Goal: Task Accomplishment & Management: Use online tool/utility

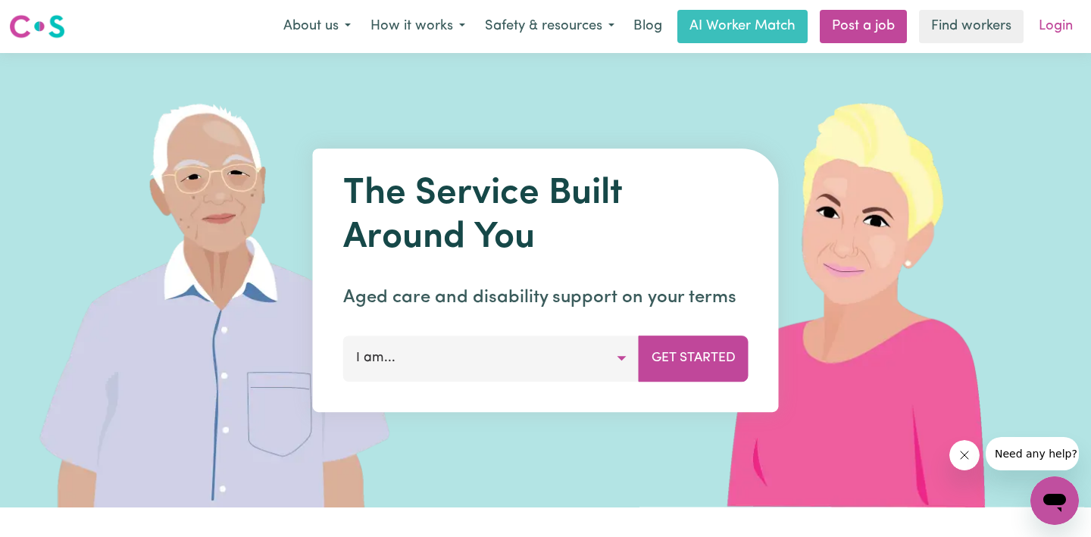
click at [1062, 24] on link "Login" at bounding box center [1056, 26] width 52 height 33
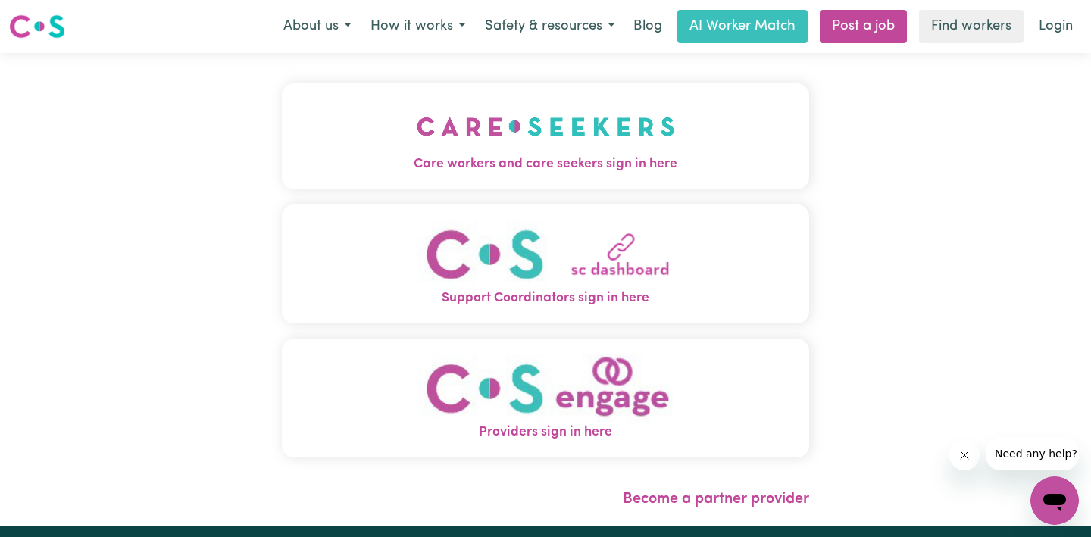
click at [589, 140] on img "Care workers and care seekers sign in here" at bounding box center [546, 126] width 258 height 56
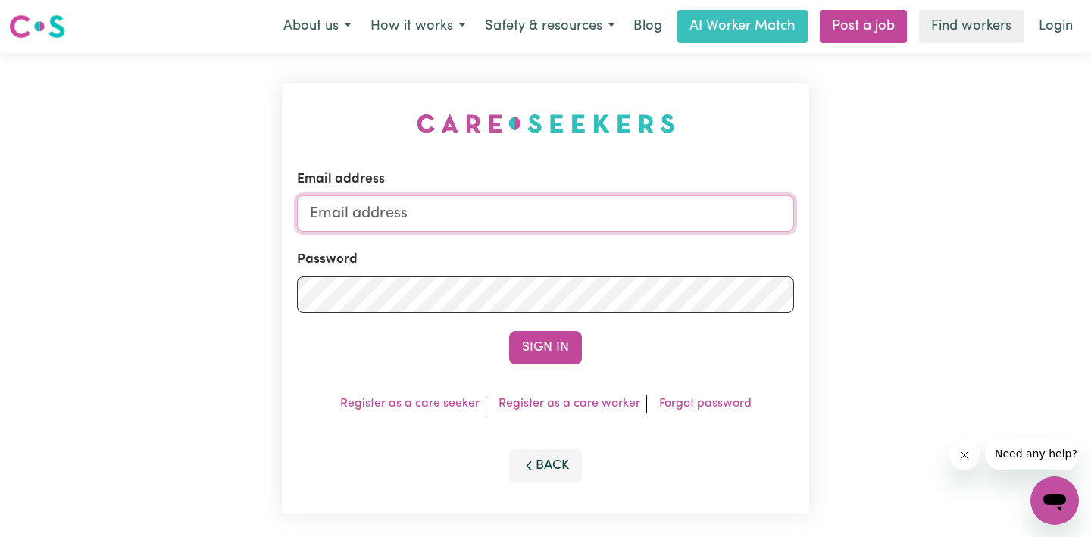
click at [558, 206] on input "Email address" at bounding box center [545, 213] width 497 height 36
click at [520, 214] on input "Email address" at bounding box center [545, 213] width 497 height 36
type input "[EMAIL_ADDRESS][DOMAIN_NAME]"
click at [535, 321] on form "Email address [EMAIL_ADDRESS][DOMAIN_NAME] Password Sign In" at bounding box center [545, 267] width 497 height 195
click at [542, 361] on button "Sign In" at bounding box center [545, 347] width 73 height 33
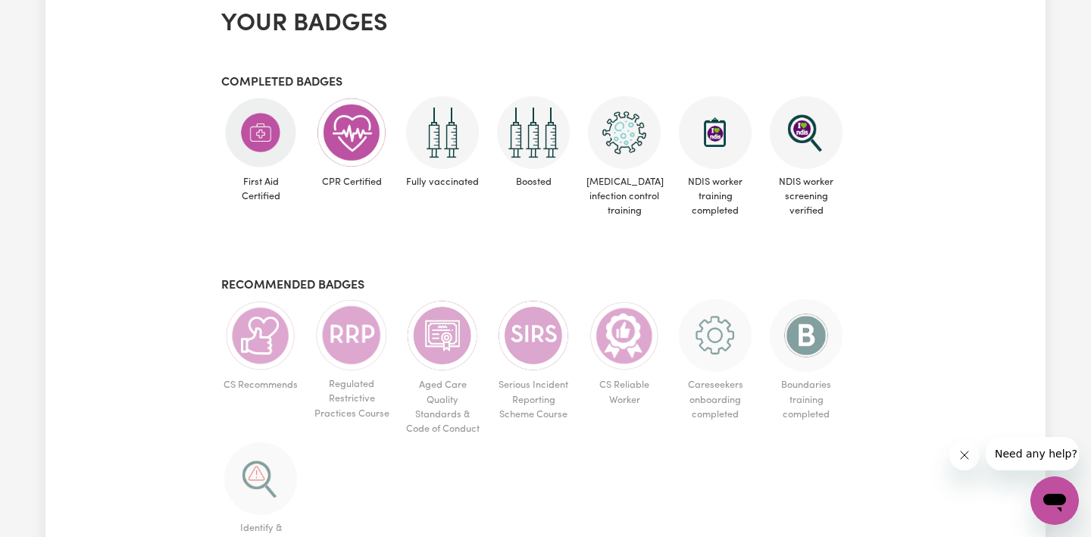
scroll to position [689, 0]
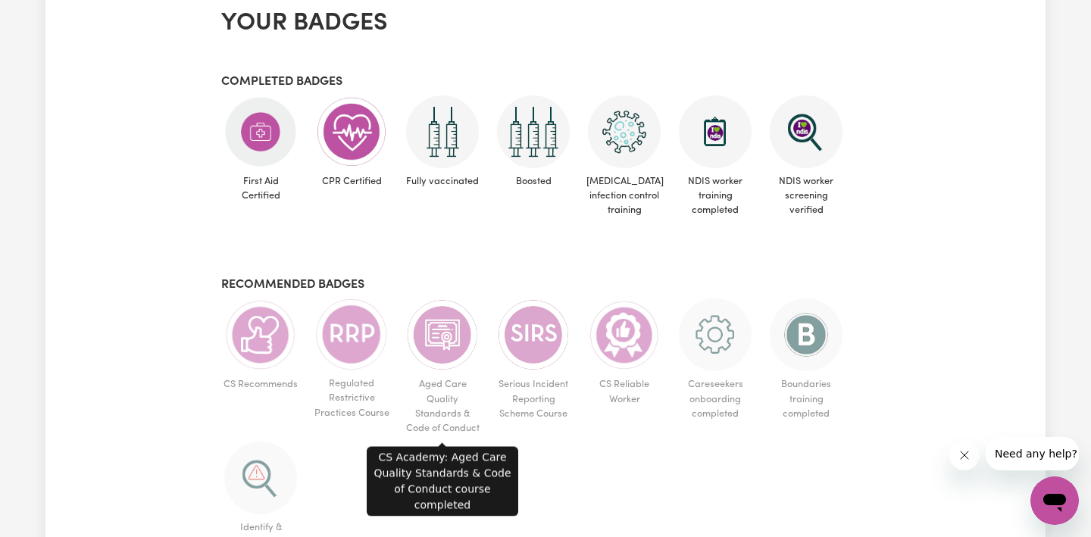
click at [436, 342] on img at bounding box center [442, 335] width 73 height 73
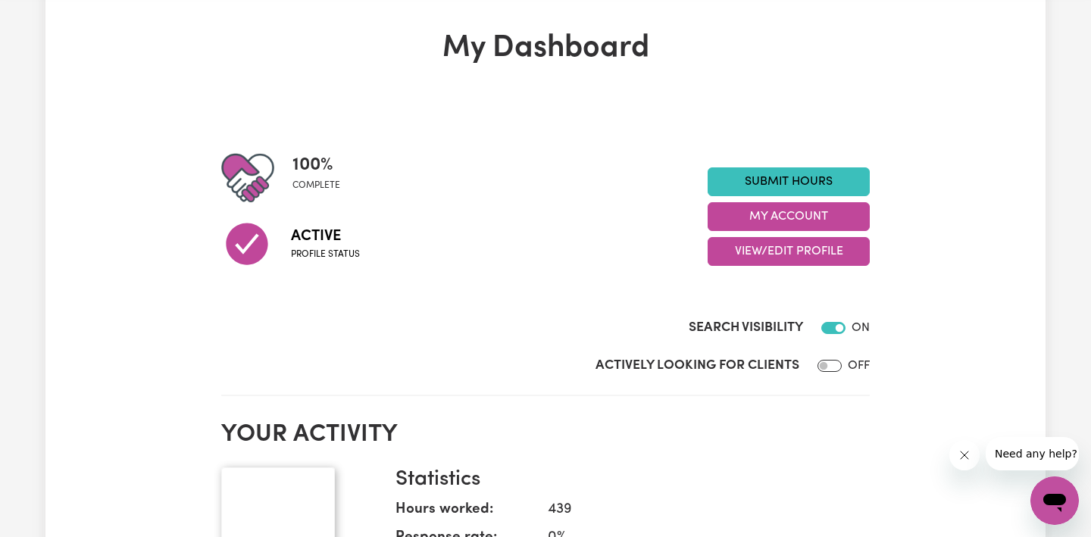
scroll to position [0, 0]
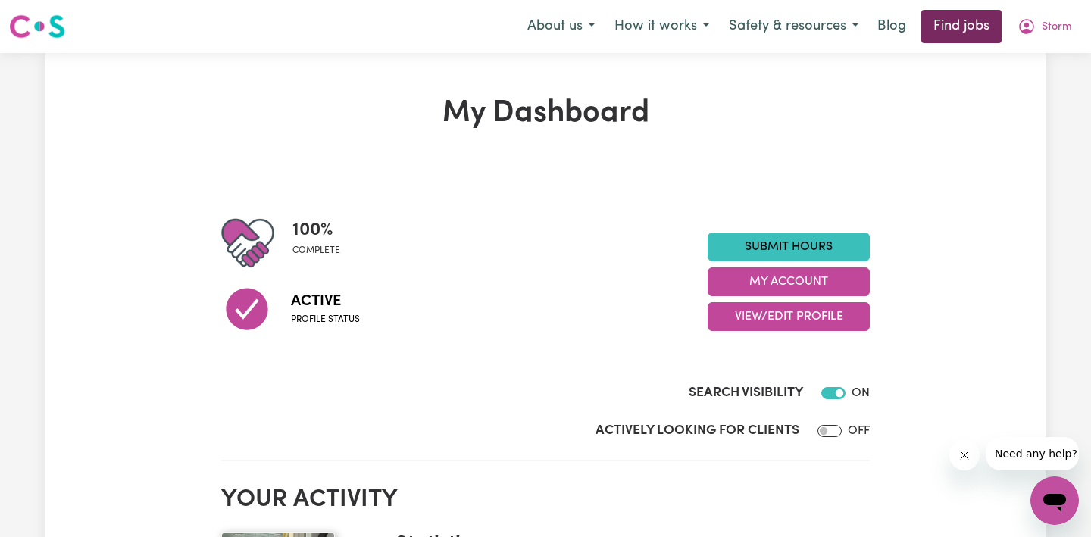
click at [962, 27] on link "Find jobs" at bounding box center [961, 26] width 80 height 33
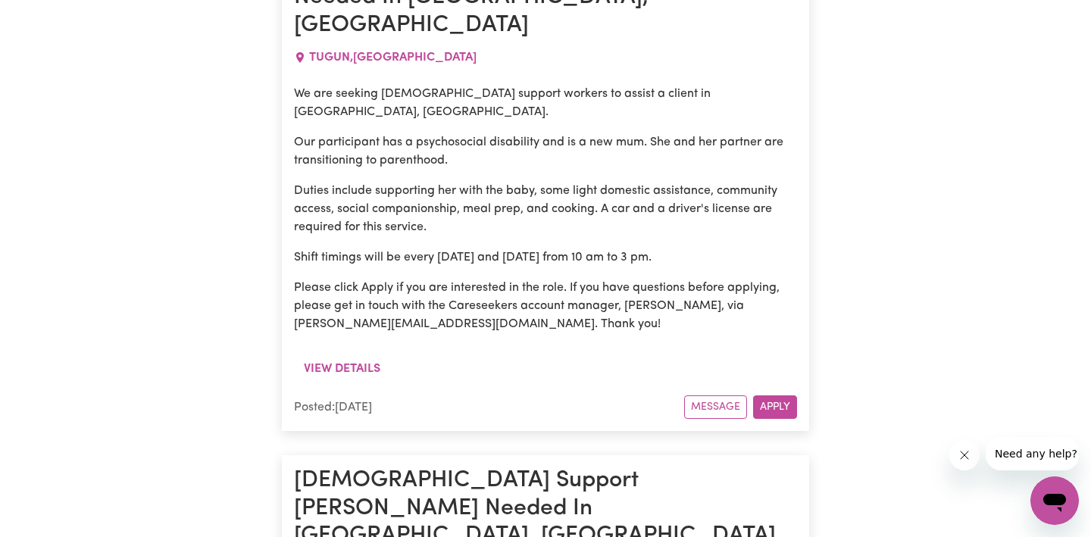
scroll to position [10689, 0]
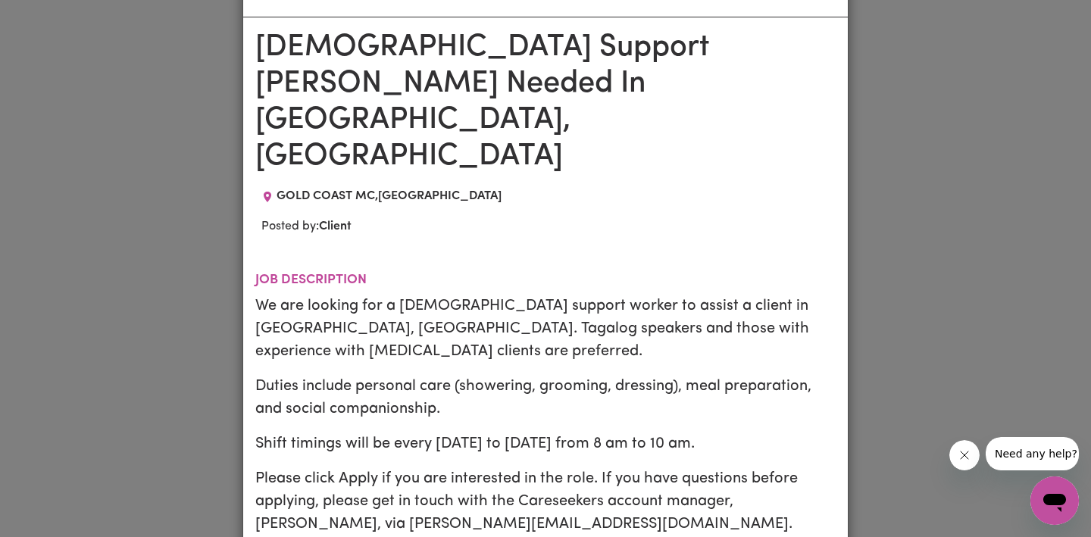
scroll to position [0, 0]
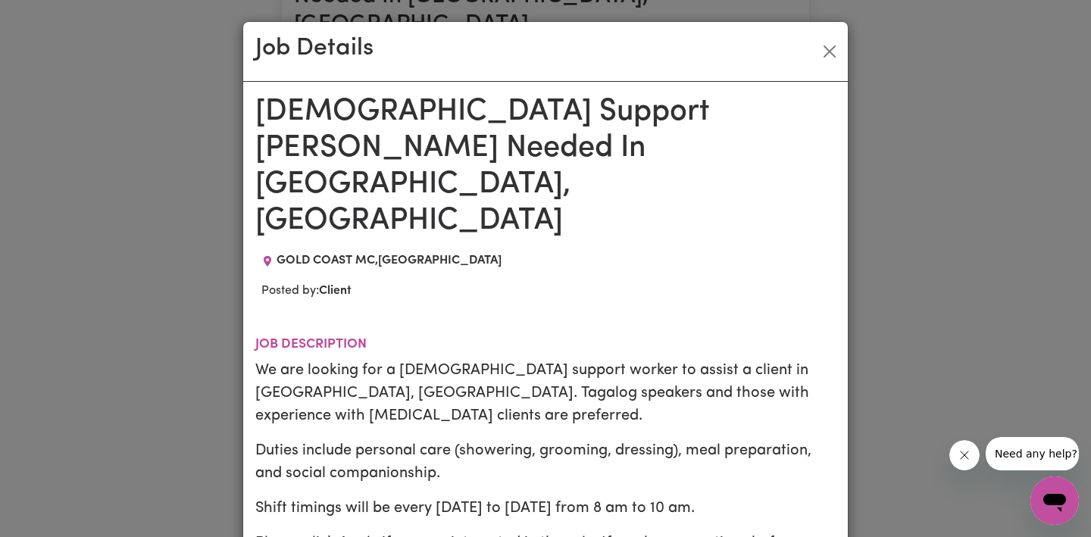
click at [371, 312] on section "Job description We are looking for a [DEMOGRAPHIC_DATA] support worker to assis…" at bounding box center [545, 486] width 580 height 348
click at [830, 55] on button "Close" at bounding box center [830, 51] width 24 height 24
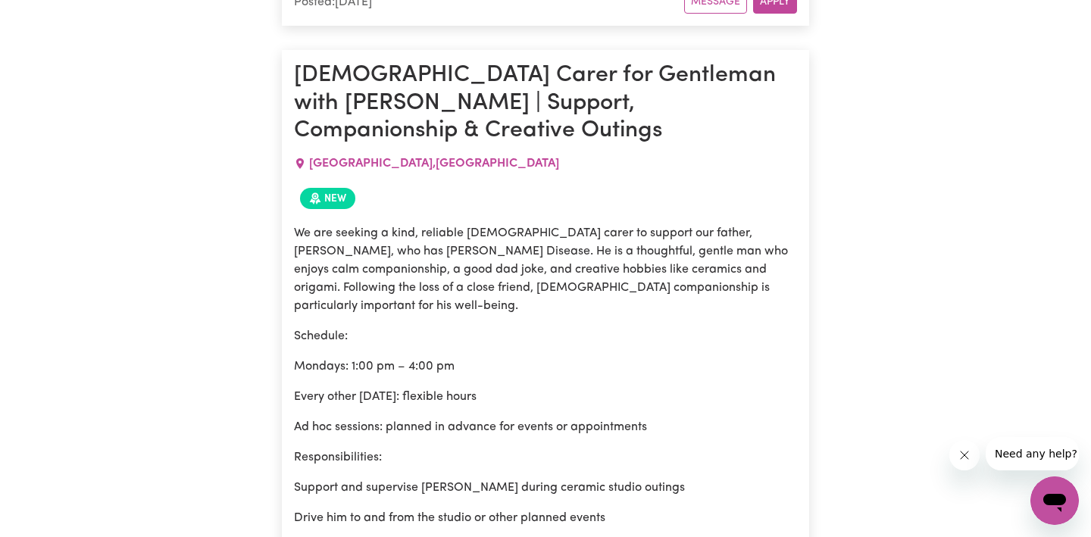
scroll to position [1462, 0]
